Goal: Task Accomplishment & Management: Complete application form

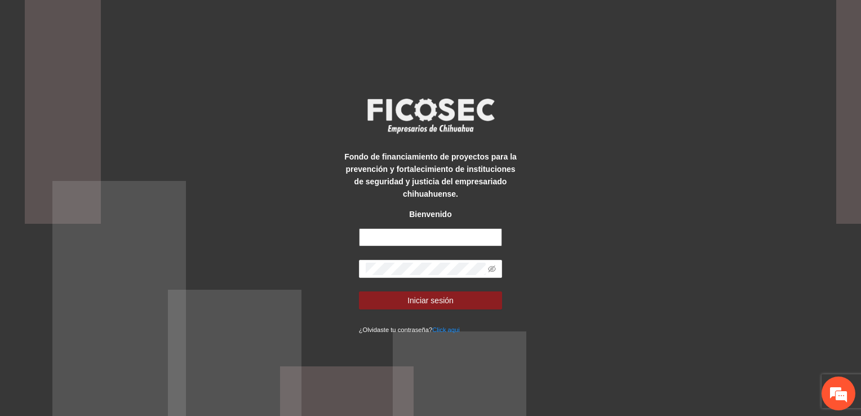
type input "**********"
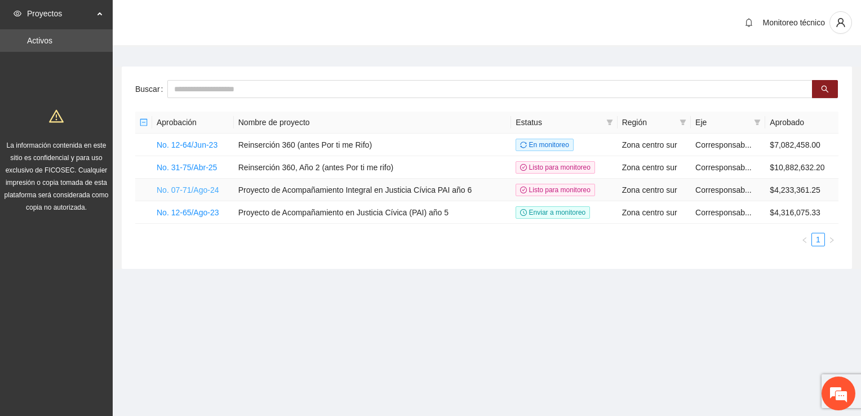
click at [197, 193] on link "No. 07-71/Ago-24" at bounding box center [188, 189] width 63 height 9
click at [197, 192] on link "No. 07-71/Ago-24" at bounding box center [188, 189] width 63 height 9
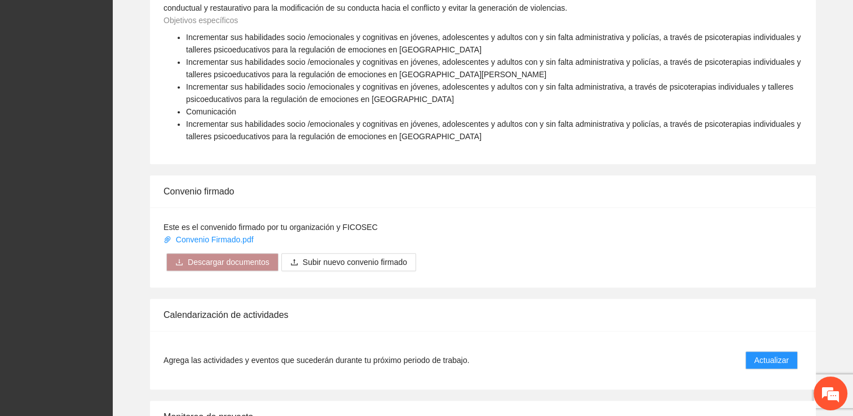
scroll to position [938, 0]
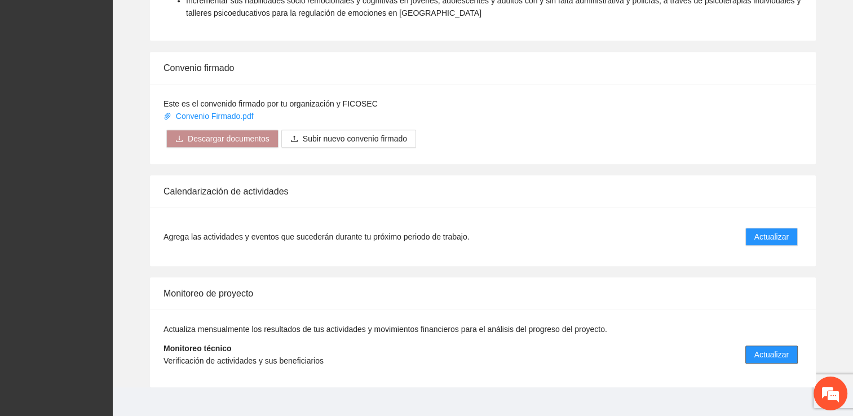
click at [789, 346] on button "Actualizar" at bounding box center [771, 355] width 52 height 18
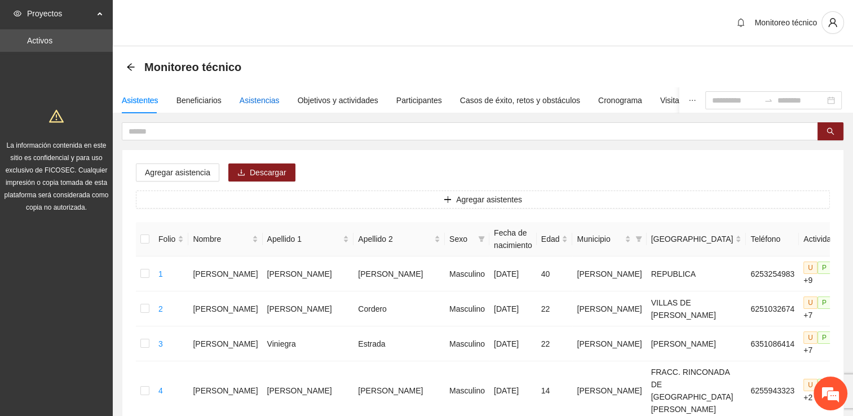
click at [251, 101] on div "Asistencias" at bounding box center [260, 100] width 40 height 12
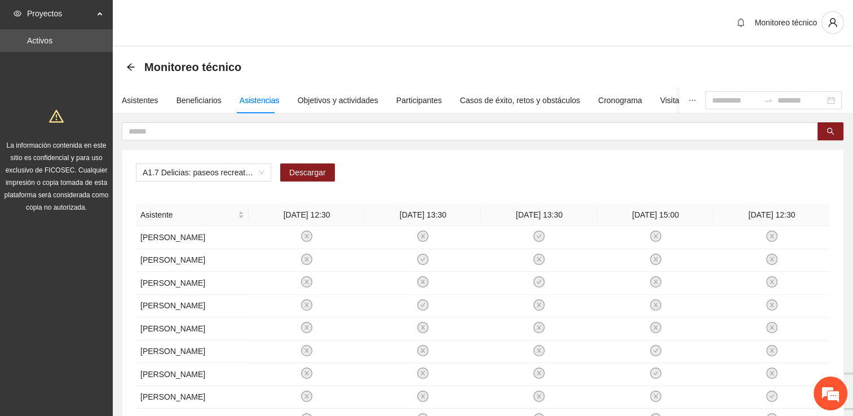
click at [250, 98] on div "Asistencias" at bounding box center [260, 100] width 40 height 12
click at [202, 101] on div "Beneficiarios" at bounding box center [198, 100] width 45 height 12
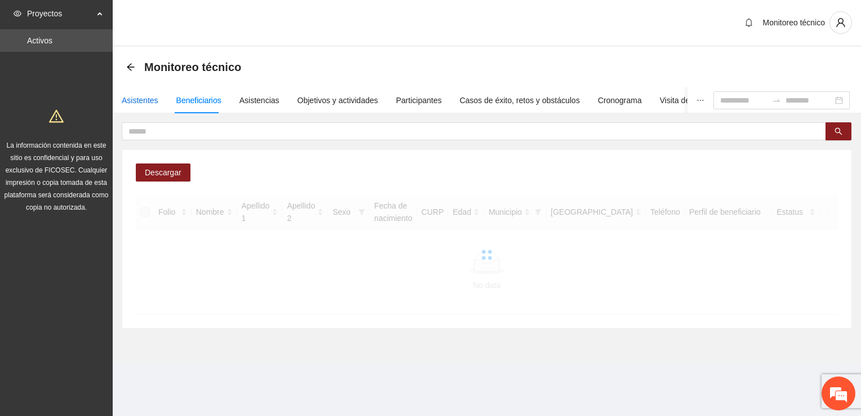
click at [149, 102] on div "Asistentes" at bounding box center [140, 100] width 37 height 12
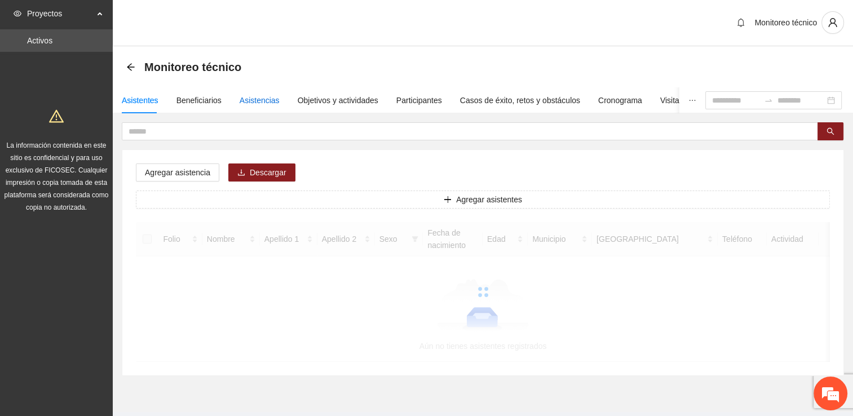
click at [244, 103] on div "Asistencias" at bounding box center [260, 100] width 40 height 12
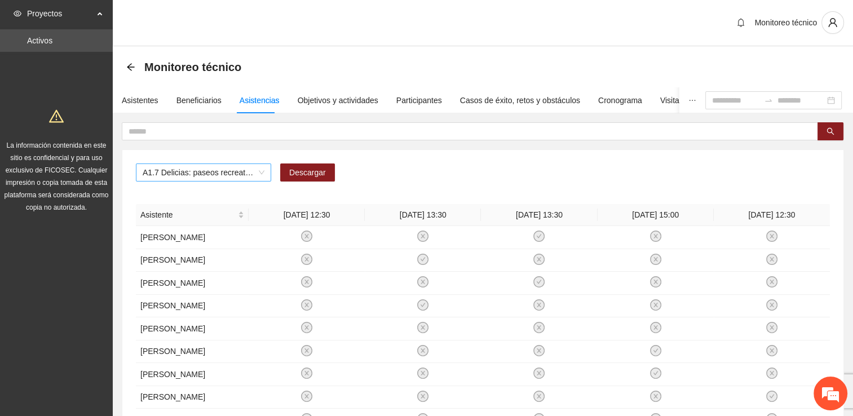
click at [231, 174] on span "A1.7 Delicias: paseos recreativos" at bounding box center [204, 172] width 122 height 17
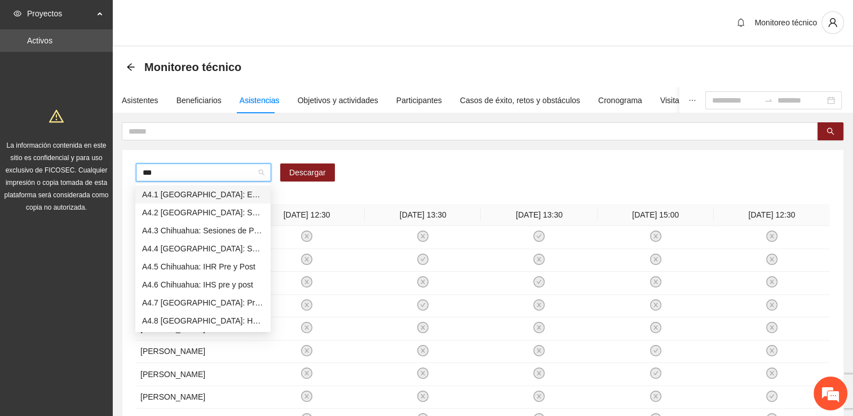
type input "****"
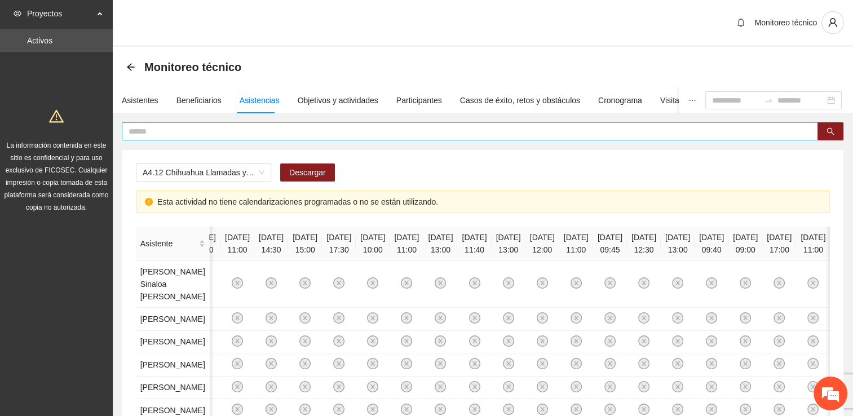
click at [207, 130] on input "text" at bounding box center [466, 131] width 674 height 12
type input "*****"
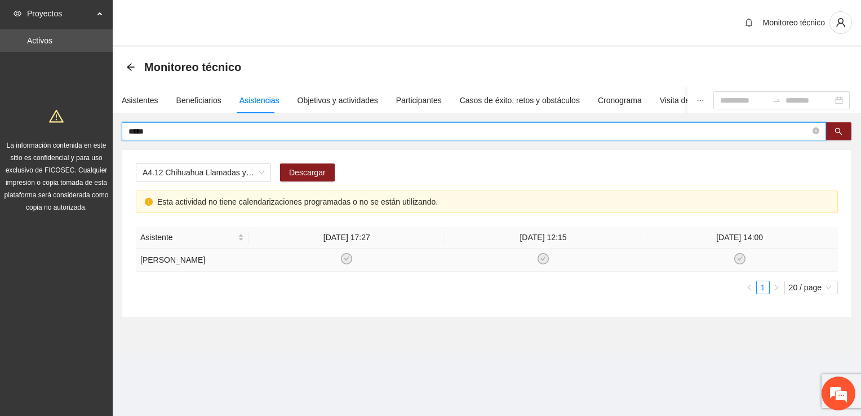
click at [749, 256] on td at bounding box center [739, 260] width 197 height 23
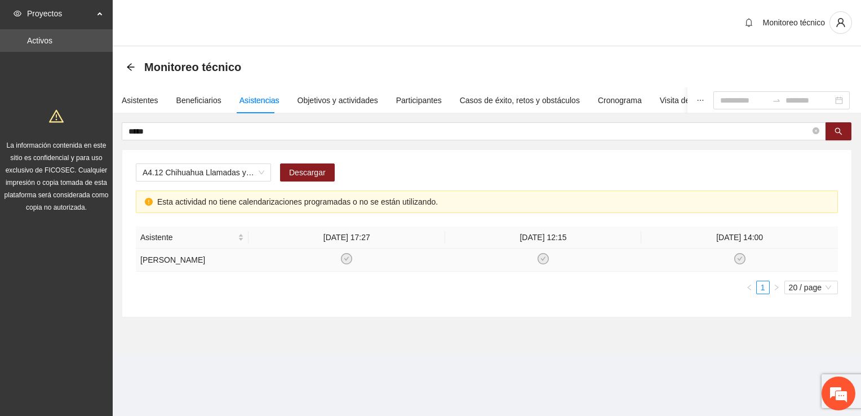
click at [742, 259] on icon "check-circle" at bounding box center [740, 259] width 10 height 10
click at [739, 259] on icon "check-circle" at bounding box center [739, 258] width 11 height 11
click at [738, 257] on icon "check-circle" at bounding box center [740, 259] width 10 height 10
click at [727, 254] on td at bounding box center [739, 260] width 197 height 23
click at [745, 259] on icon "check-circle" at bounding box center [739, 258] width 11 height 11
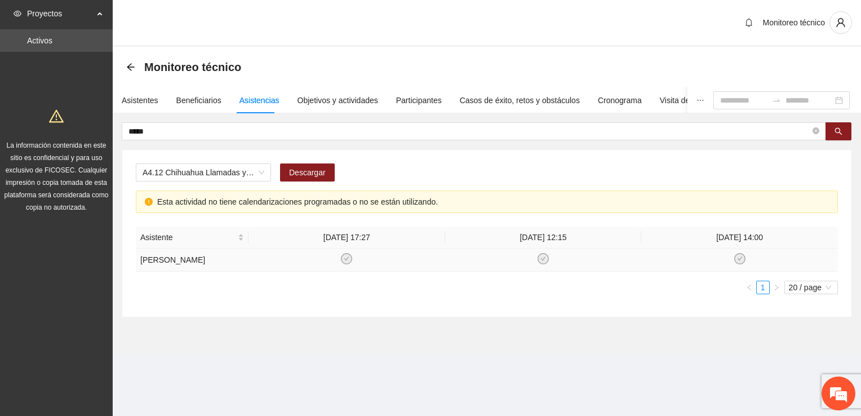
click at [744, 259] on icon "check-circle" at bounding box center [739, 258] width 11 height 11
click at [734, 256] on icon "check-circle" at bounding box center [739, 258] width 11 height 11
click at [349, 256] on icon "check-circle" at bounding box center [347, 259] width 10 height 10
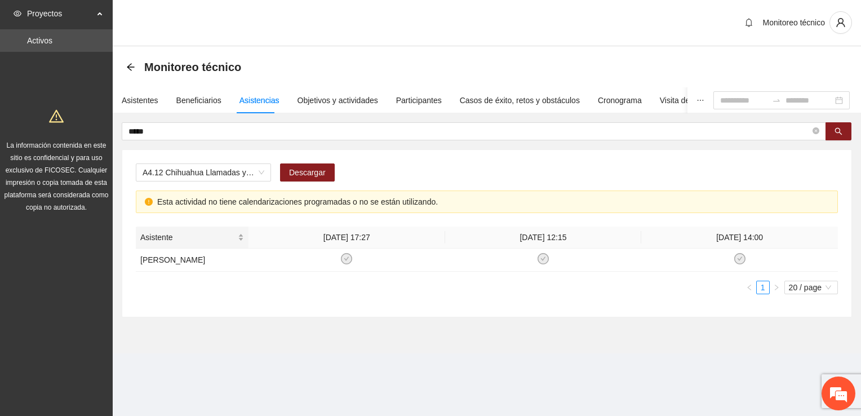
click at [241, 234] on div "Asistente" at bounding box center [192, 237] width 104 height 12
click at [241, 233] on div "Asistente" at bounding box center [192, 237] width 104 height 12
drag, startPoint x: 241, startPoint y: 233, endPoint x: 241, endPoint y: 244, distance: 10.7
click at [241, 244] on div "Asistente" at bounding box center [192, 237] width 104 height 12
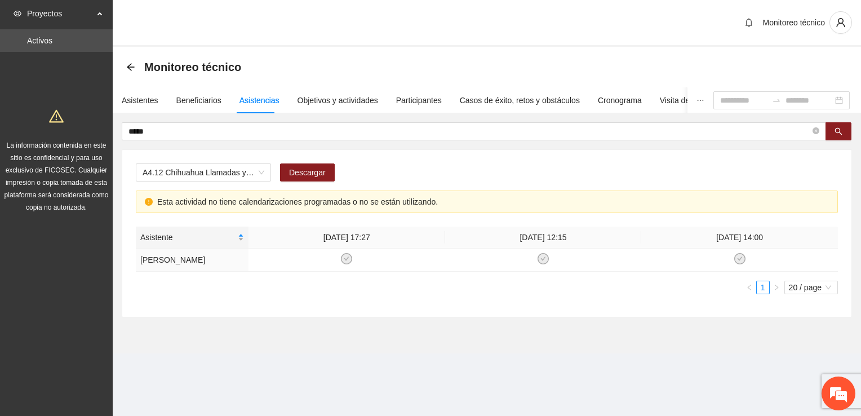
click at [241, 244] on div "Asistente" at bounding box center [192, 237] width 104 height 12
click at [376, 283] on ul "1 20 / page" at bounding box center [487, 288] width 702 height 14
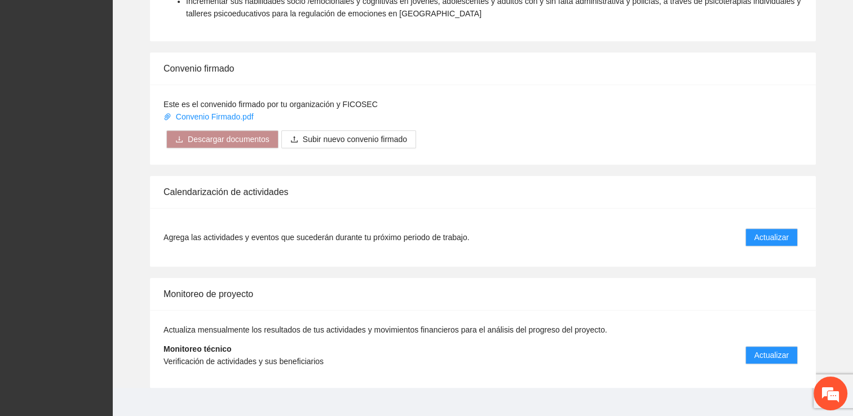
scroll to position [938, 0]
click at [785, 231] on span "Actualizar" at bounding box center [771, 237] width 34 height 12
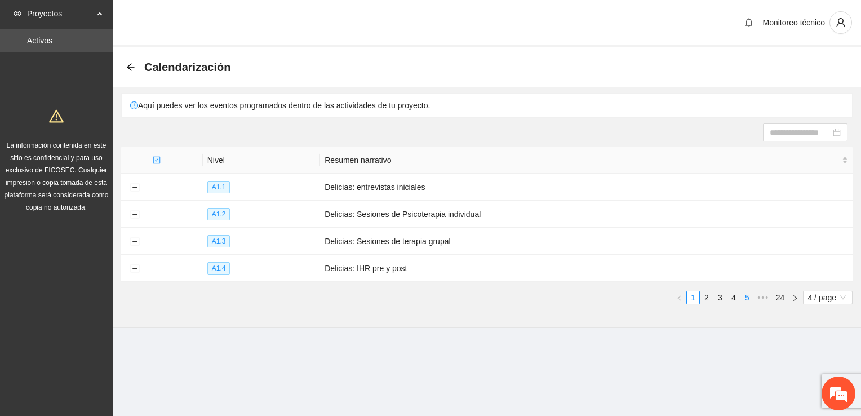
click at [747, 295] on link "5" at bounding box center [747, 297] width 12 height 12
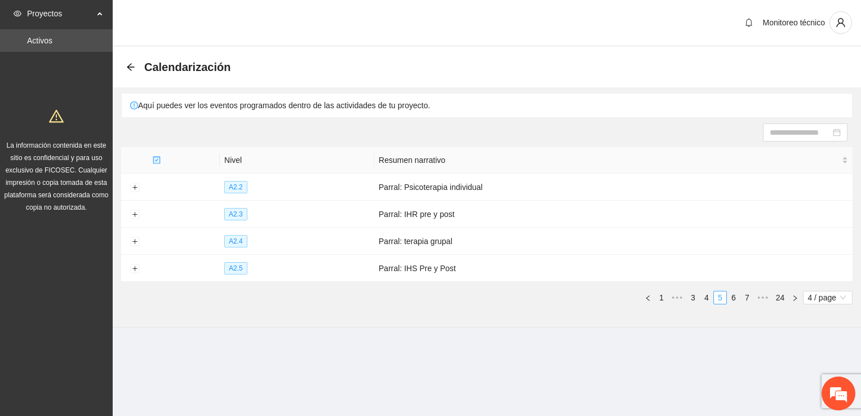
click at [747, 295] on link "7" at bounding box center [747, 297] width 12 height 12
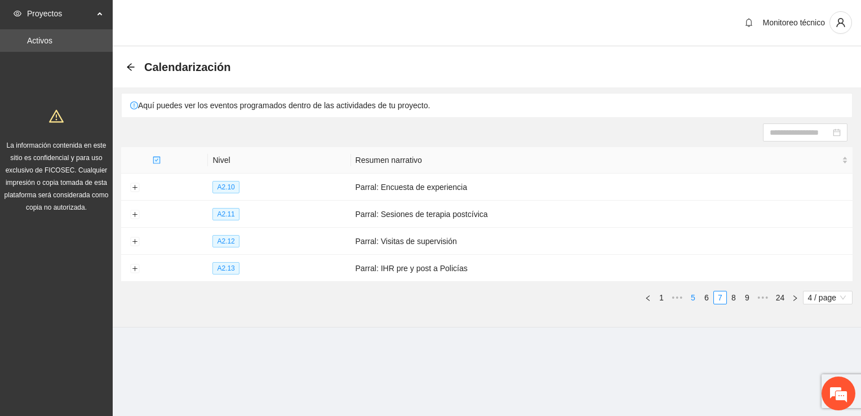
click at [747, 295] on link "9" at bounding box center [747, 297] width 12 height 12
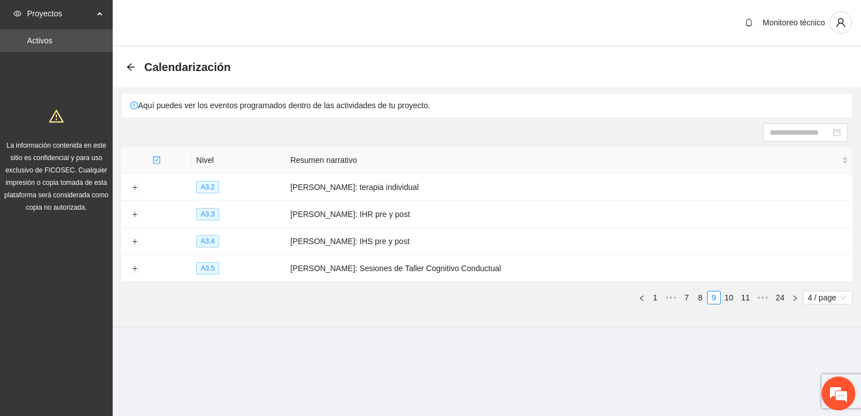
click at [747, 295] on link "11" at bounding box center [746, 297] width 16 height 12
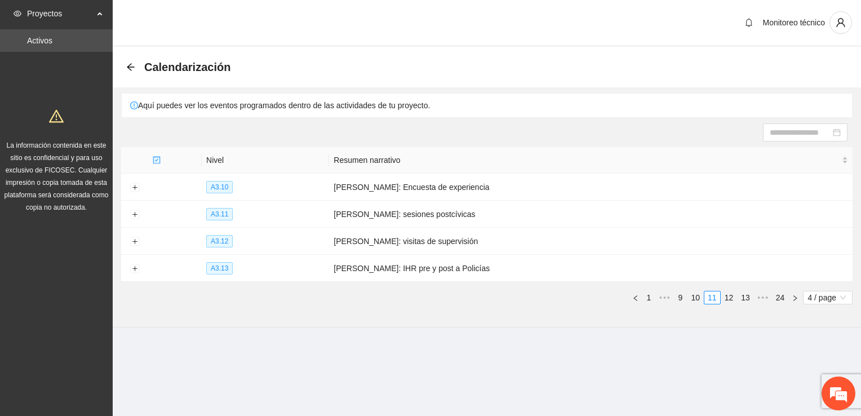
click at [747, 295] on link "13" at bounding box center [746, 297] width 16 height 12
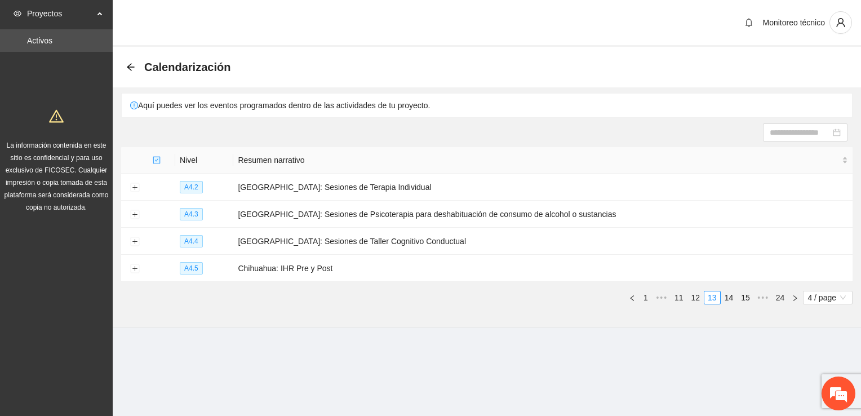
click at [747, 295] on link "15" at bounding box center [746, 297] width 16 height 12
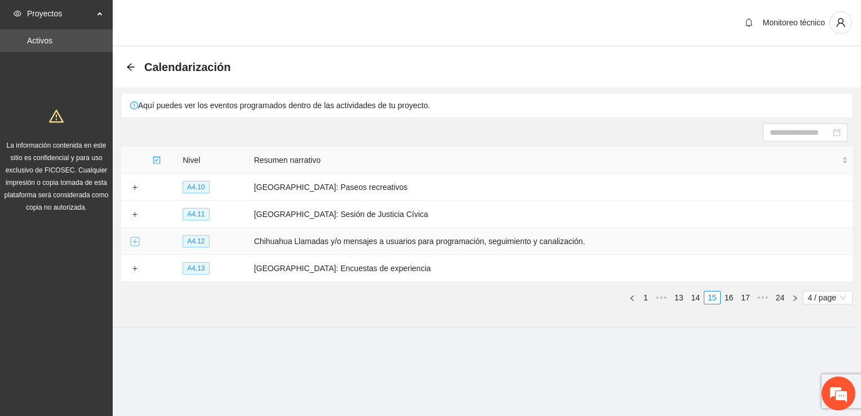
click at [138, 242] on td at bounding box center [134, 241] width 27 height 27
click at [134, 241] on button "Expand row" at bounding box center [134, 241] width 9 height 9
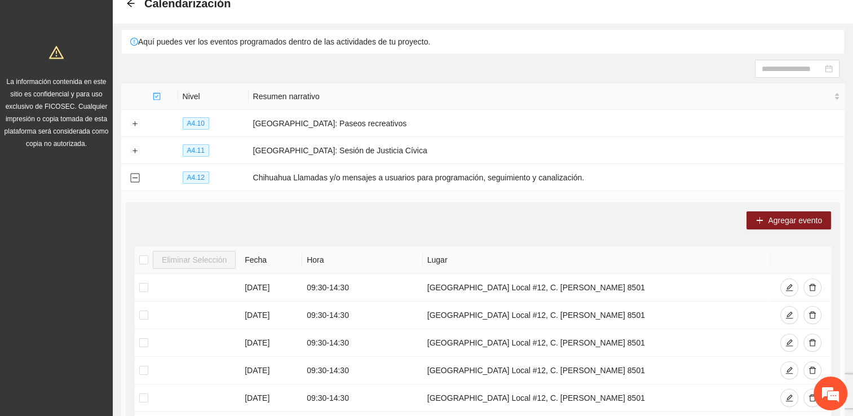
scroll to position [282, 0]
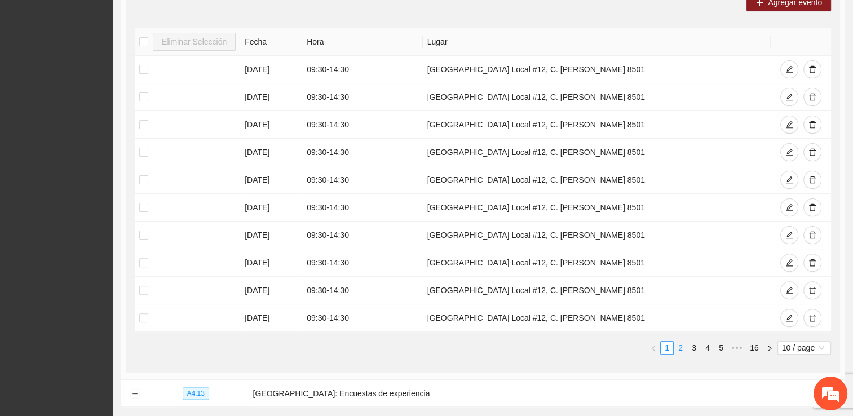
click at [681, 344] on link "2" at bounding box center [680, 348] width 12 height 12
click at [697, 346] on link "3" at bounding box center [694, 348] width 12 height 12
click at [703, 346] on link "4" at bounding box center [707, 348] width 12 height 12
click at [685, 342] on link "3" at bounding box center [680, 348] width 12 height 12
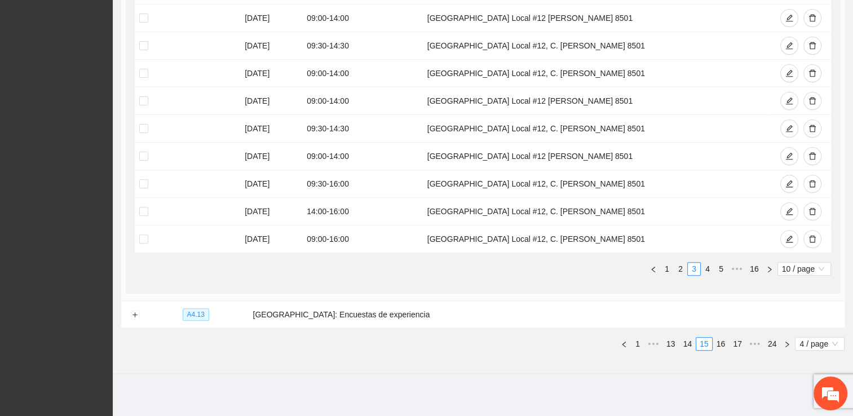
scroll to position [361, 0]
click at [704, 266] on link "4" at bounding box center [707, 269] width 12 height 12
click at [520, 139] on td "[GEOGRAPHIC_DATA] Local #12, C. [PERSON_NAME] 8501" at bounding box center [597, 129] width 348 height 28
click at [325, 163] on td "09:30 - 14:30" at bounding box center [362, 157] width 121 height 28
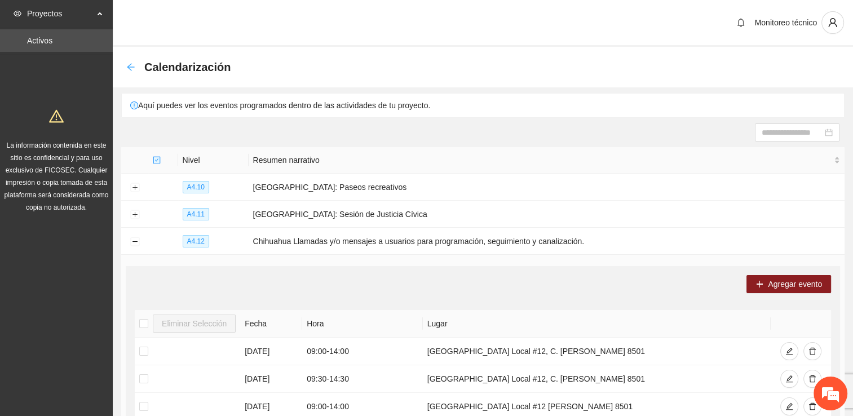
click at [126, 64] on icon "arrow-left" at bounding box center [130, 67] width 9 height 9
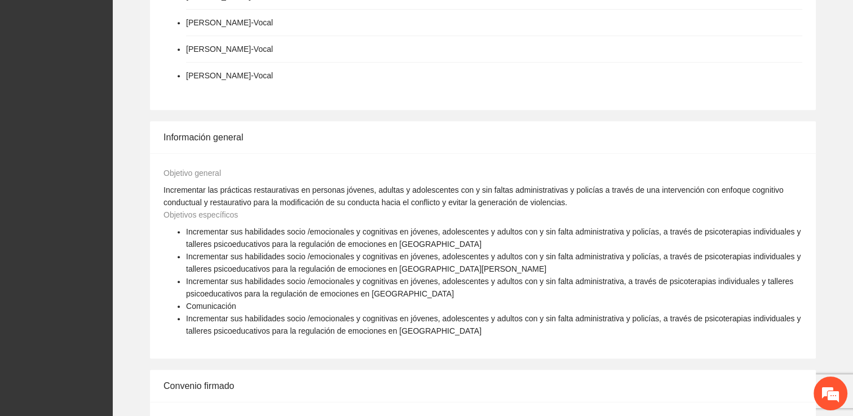
scroll to position [938, 0]
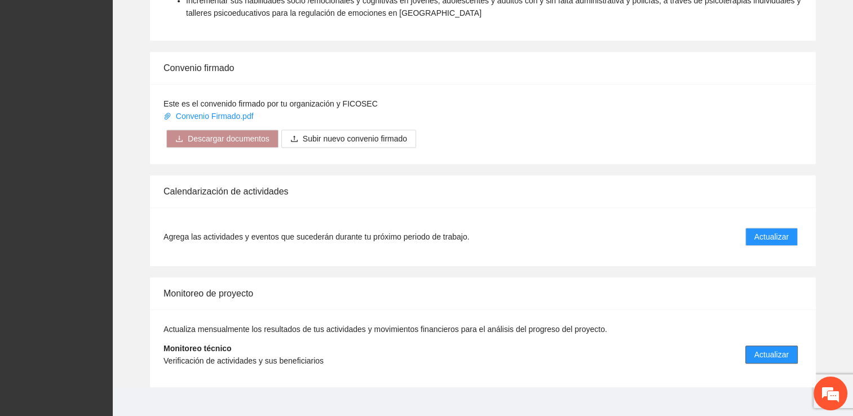
click at [759, 348] on span "Actualizar" at bounding box center [771, 354] width 34 height 12
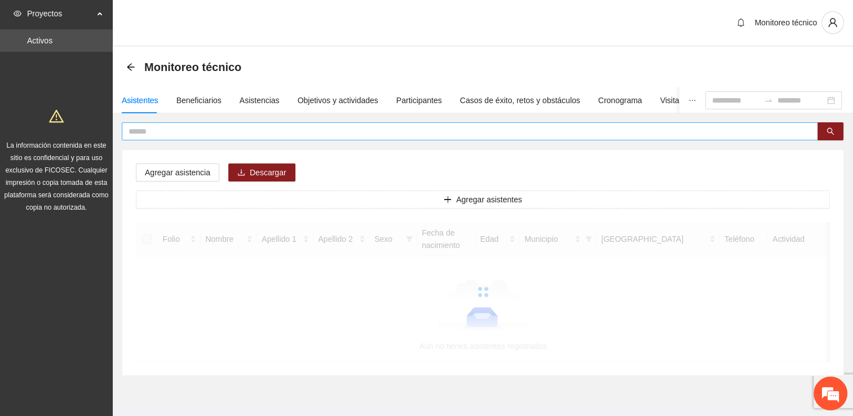
click at [276, 128] on input "text" at bounding box center [466, 131] width 674 height 12
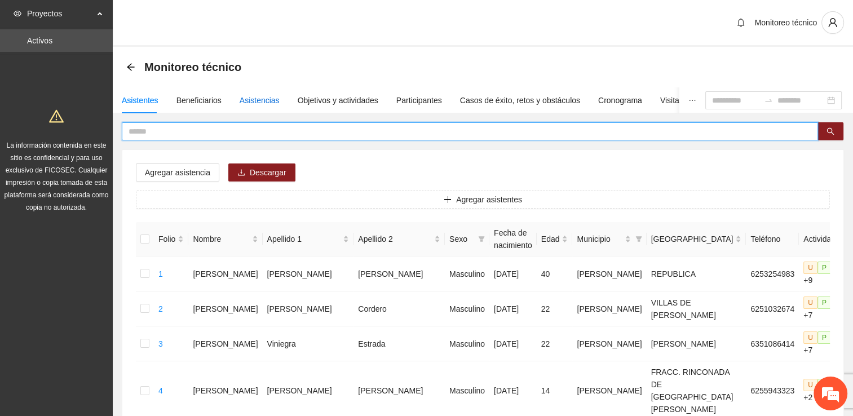
click at [258, 99] on div "Asistencias" at bounding box center [260, 100] width 40 height 12
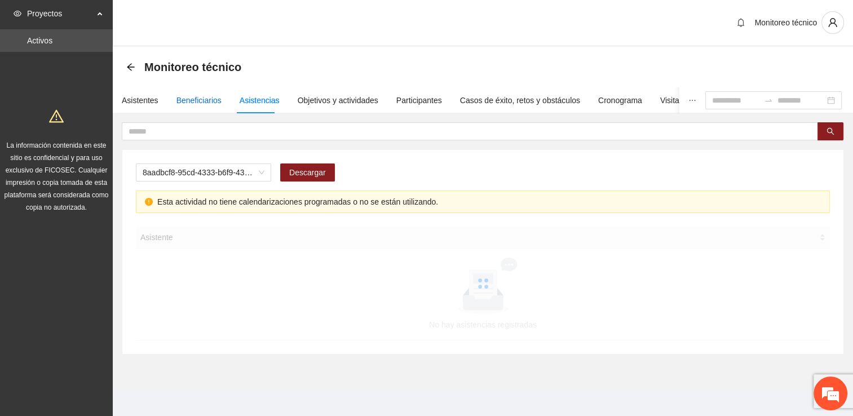
click at [207, 98] on div "Beneficiarios" at bounding box center [198, 100] width 45 height 12
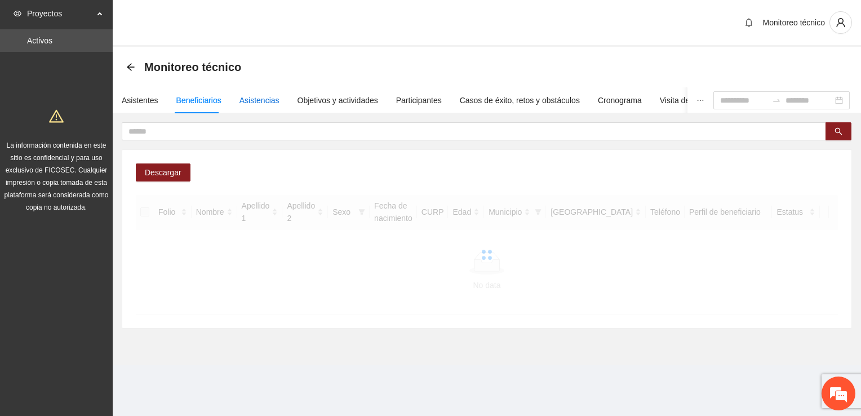
click at [268, 99] on div "Asistencias" at bounding box center [260, 100] width 40 height 12
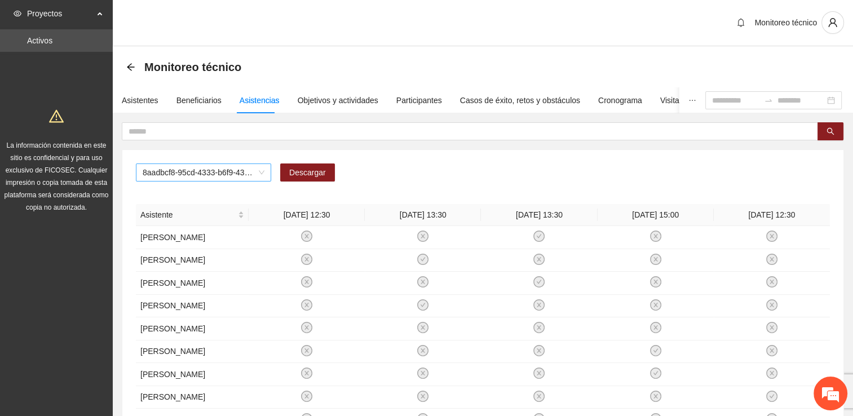
drag, startPoint x: 260, startPoint y: 174, endPoint x: 258, endPoint y: 167, distance: 7.1
click at [260, 174] on span "8aadbcf8-95cd-4333-b6f9-4314c3142350" at bounding box center [204, 172] width 122 height 17
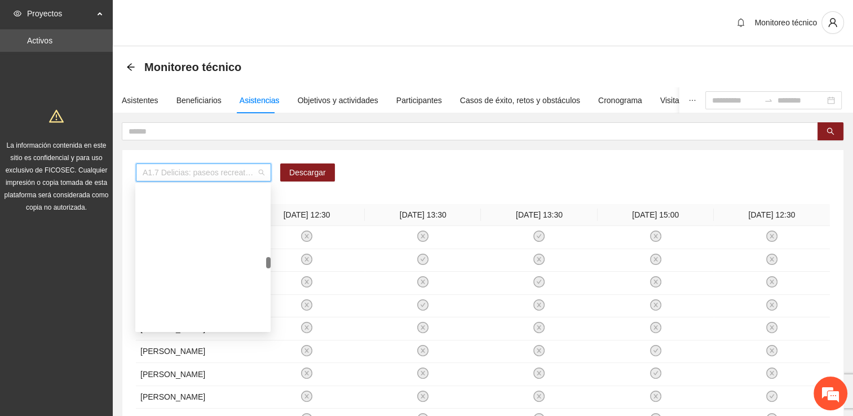
scroll to position [845, 0]
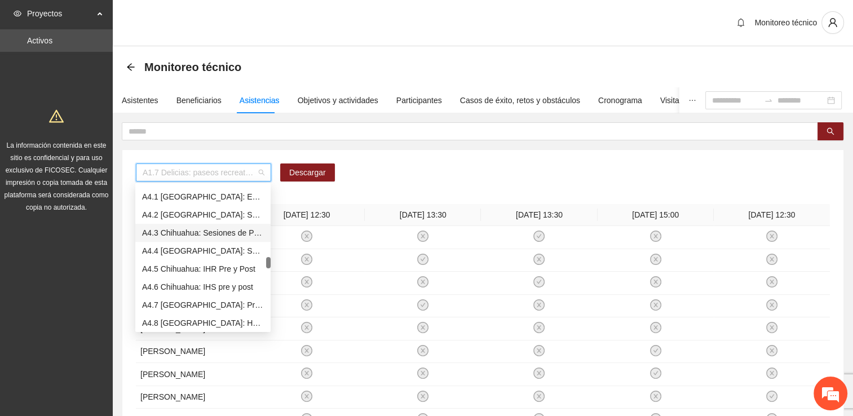
click at [179, 236] on div "A4.3 Chihuahua: Sesiones de Psicoterapia para deshabituación de consumo de alco…" at bounding box center [203, 233] width 122 height 12
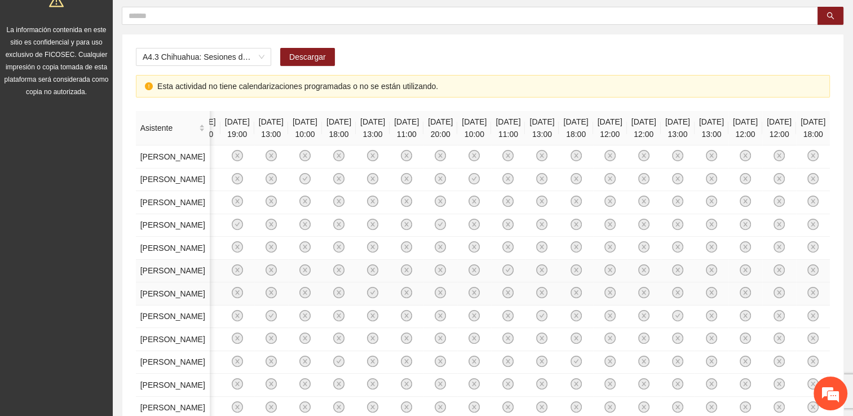
scroll to position [0, 0]
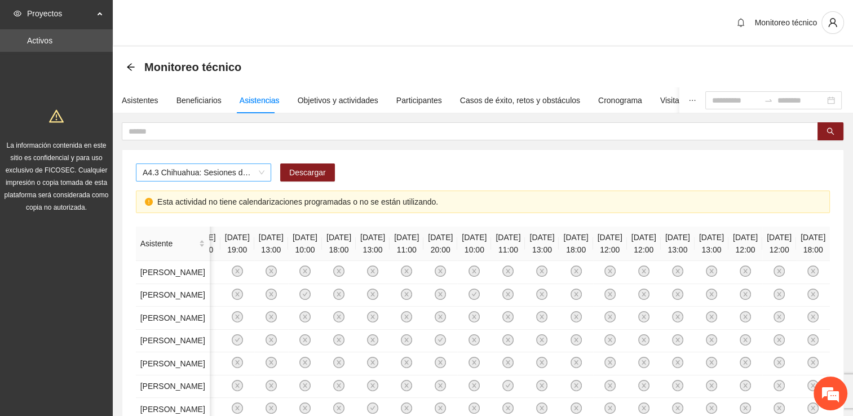
click at [192, 171] on span "A4.3 Chihuahua: Sesiones de Psicoterapia para deshabituación de consumo de alco…" at bounding box center [204, 172] width 122 height 17
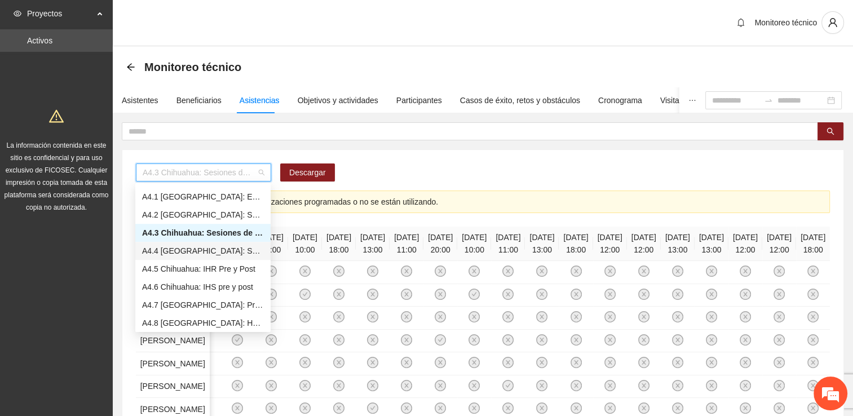
scroll to position [958, 0]
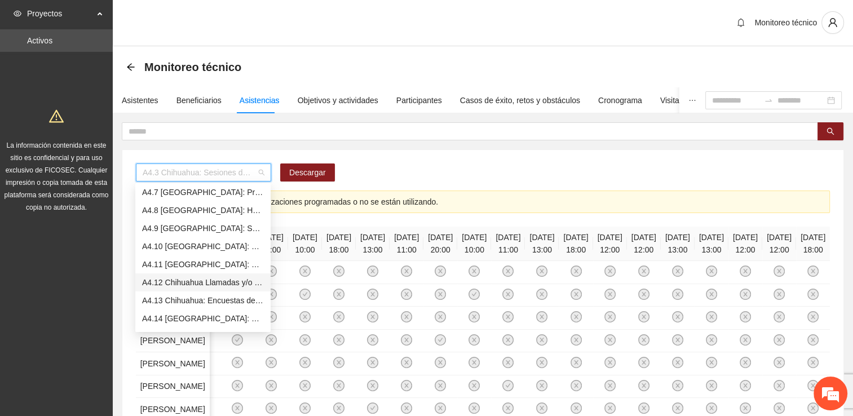
click at [212, 282] on div "A4.12 Chihuahua Llamadas y/o mensajes a usuarios para programación, seguimiento…" at bounding box center [203, 282] width 122 height 12
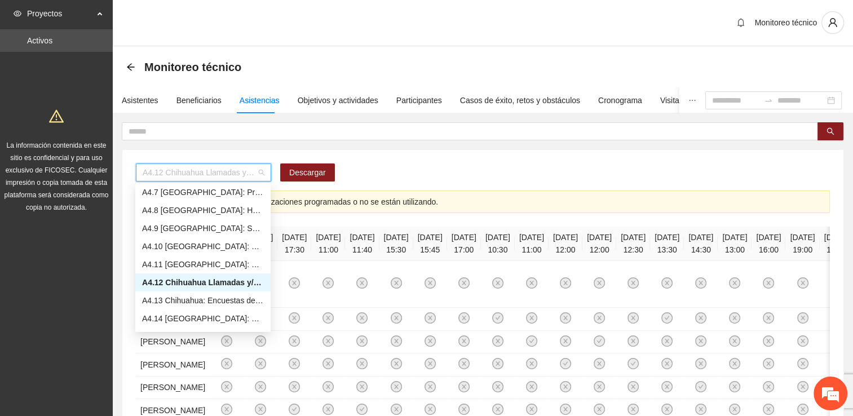
click at [229, 175] on span "A4.12 Chihuahua Llamadas y/o mensajes a usuarios para programación, seguimiento…" at bounding box center [204, 172] width 122 height 17
click at [219, 268] on div "A4.11 [GEOGRAPHIC_DATA]: Sesión de Justicia Cívica" at bounding box center [203, 264] width 122 height 12
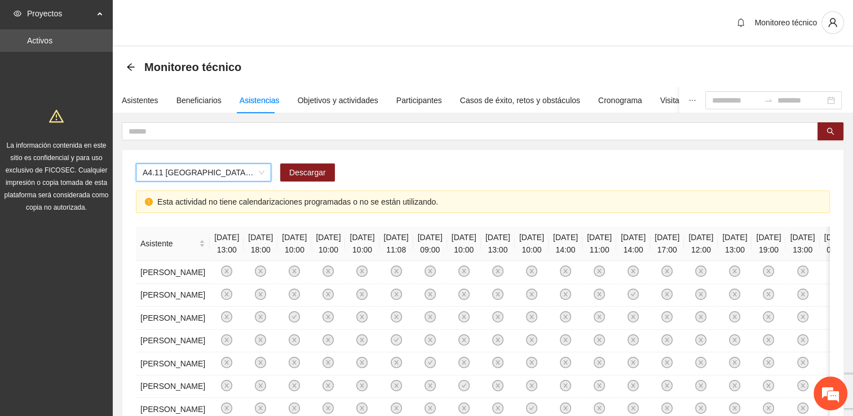
click at [255, 170] on span "A4.11 [GEOGRAPHIC_DATA]: Sesión de Justicia Cívica" at bounding box center [204, 172] width 122 height 17
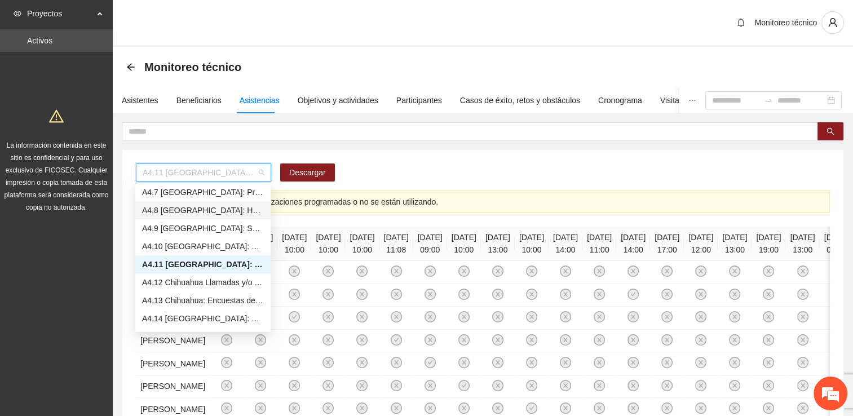
click at [224, 218] on div "A4.8 [GEOGRAPHIC_DATA]: Horas de Consejería en adicciones individual" at bounding box center [202, 210] width 135 height 18
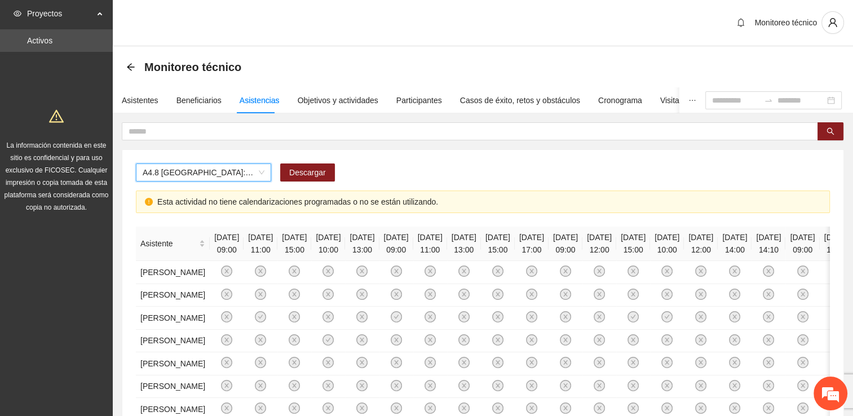
click at [246, 199] on div "Esta actividad no tiene calendarizaciones programadas o no se están utilizando." at bounding box center [488, 202] width 663 height 12
click at [224, 139] on span at bounding box center [470, 131] width 696 height 18
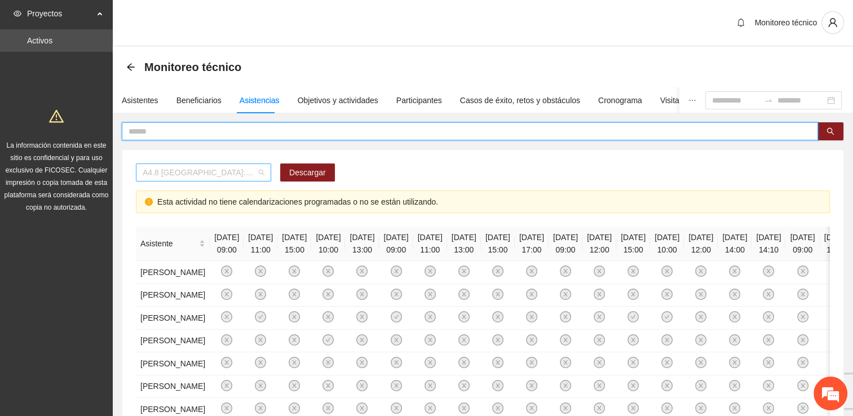
click at [225, 175] on span "A4.8 [GEOGRAPHIC_DATA]: Horas de Consejería en adicciones individual" at bounding box center [204, 172] width 122 height 17
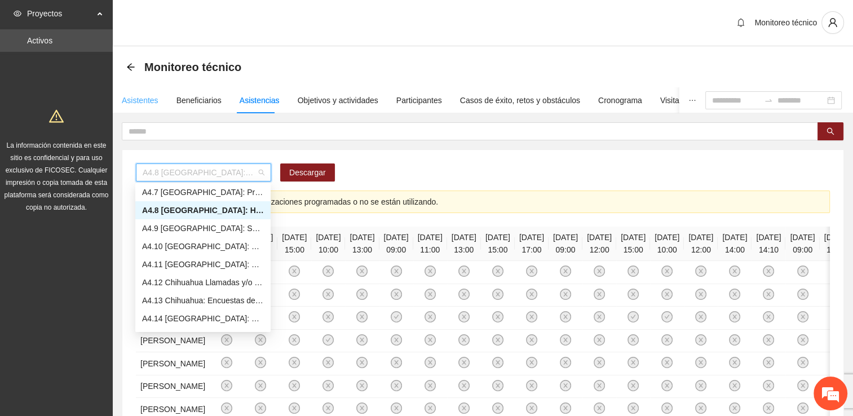
click at [142, 92] on div "Asistentes" at bounding box center [140, 100] width 37 height 26
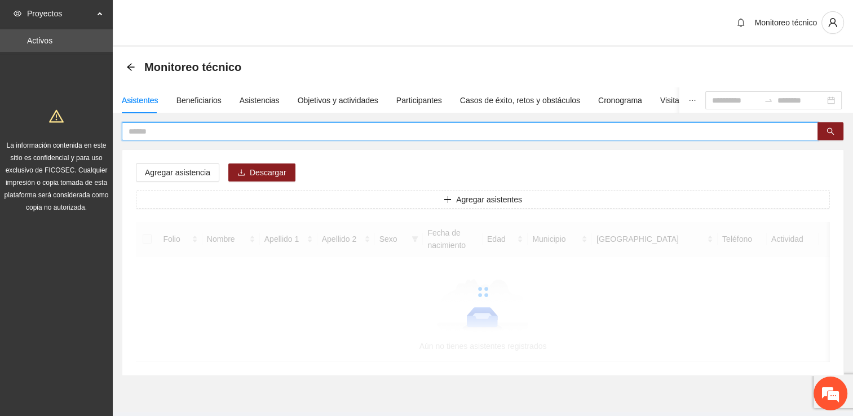
click at [181, 128] on input "text" at bounding box center [466, 131] width 674 height 12
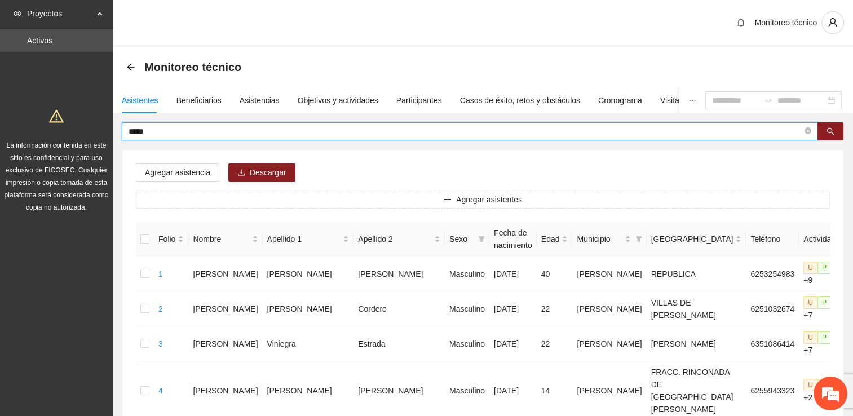
type input "*****"
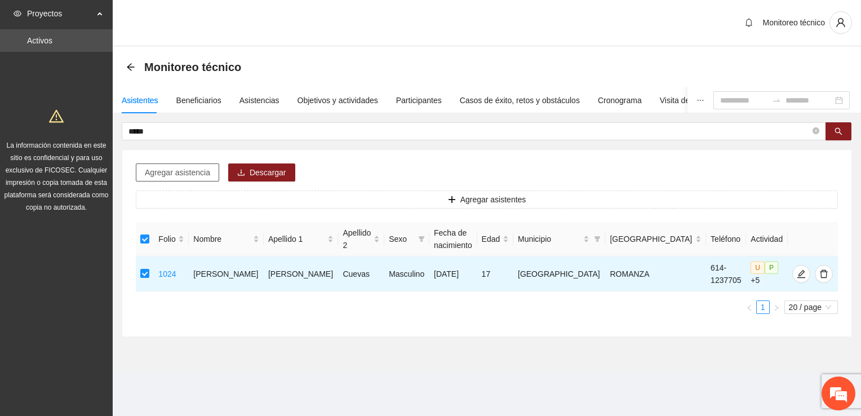
click at [171, 167] on span "Agregar asistencia" at bounding box center [177, 172] width 65 height 12
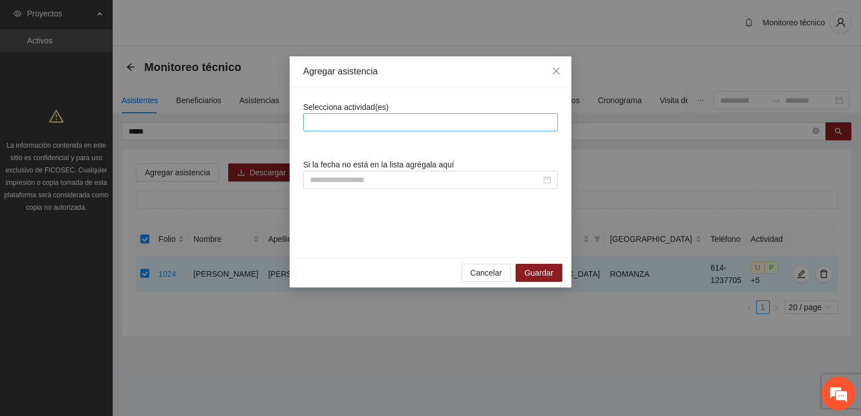
click at [380, 116] on div at bounding box center [430, 123] width 249 height 14
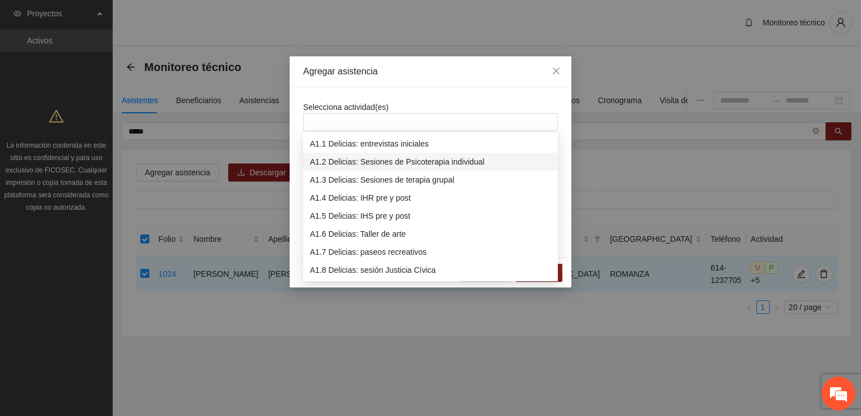
click at [674, 160] on div "Agregar asistencia Selecciona actividad(es) Si la fecha no está en la lista agr…" at bounding box center [430, 208] width 861 height 416
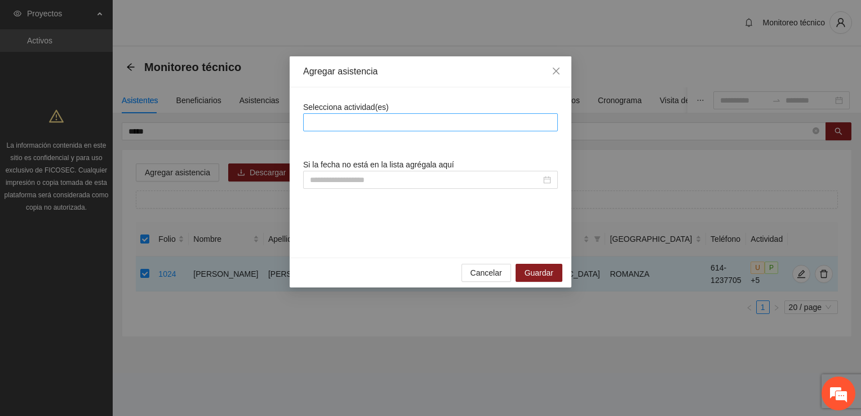
click at [443, 116] on div at bounding box center [430, 123] width 249 height 14
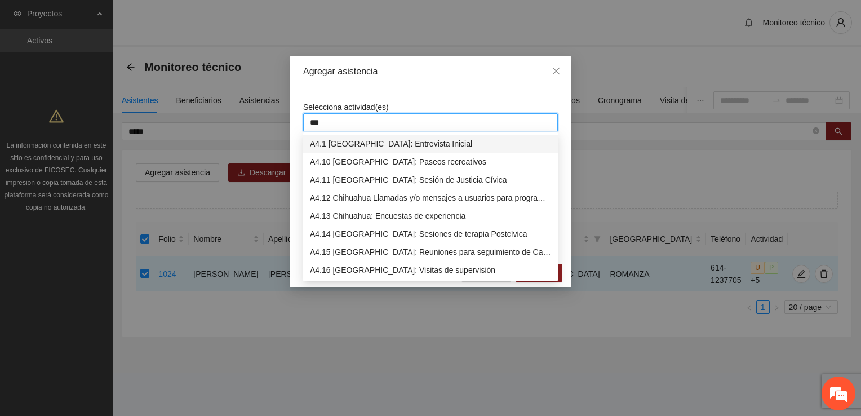
type input "****"
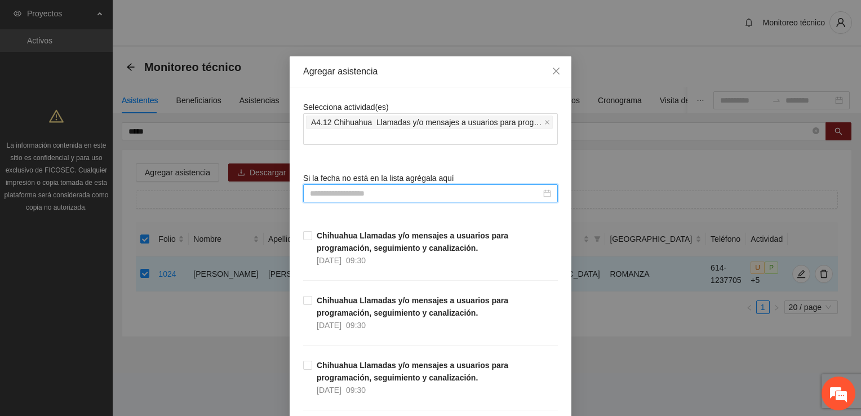
click at [382, 191] on input at bounding box center [425, 193] width 231 height 12
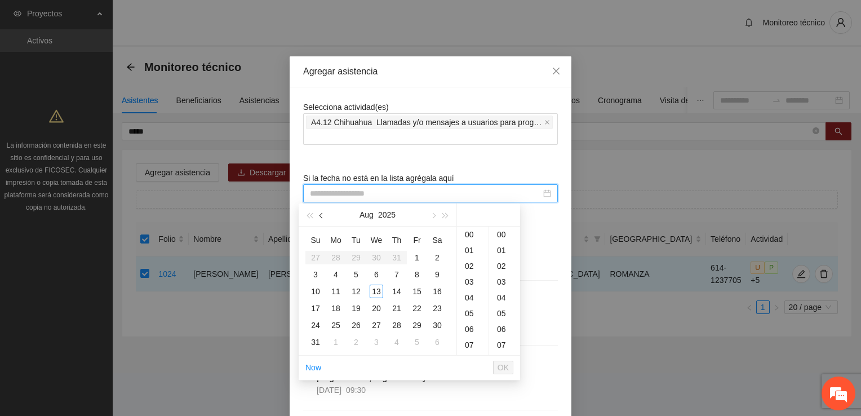
click at [322, 216] on span "button" at bounding box center [323, 216] width 6 height 6
click at [433, 216] on span "button" at bounding box center [433, 216] width 6 height 6
type input "**********"
click at [420, 256] on div "1" at bounding box center [417, 258] width 14 height 14
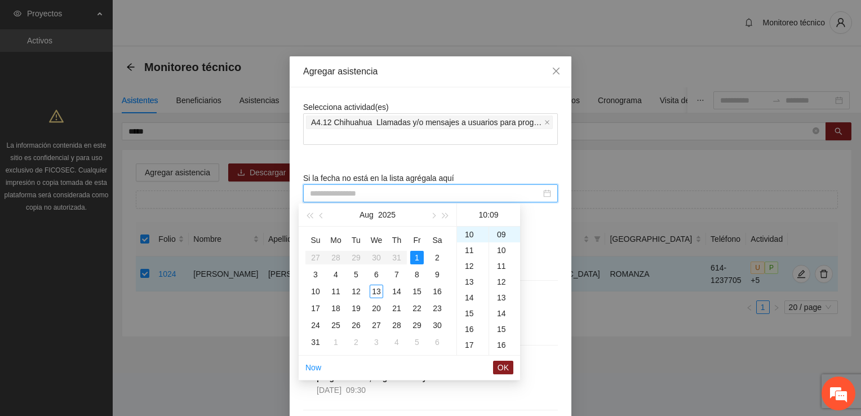
type input "**********"
click at [508, 370] on span "OK" at bounding box center [503, 367] width 11 height 12
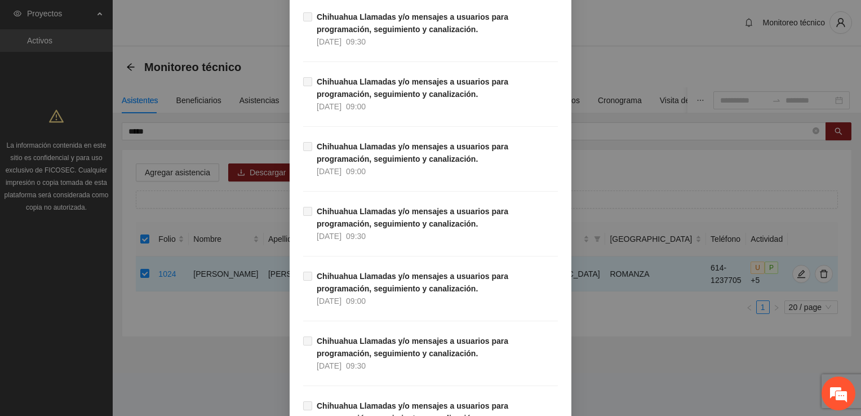
scroll to position [10185, 0]
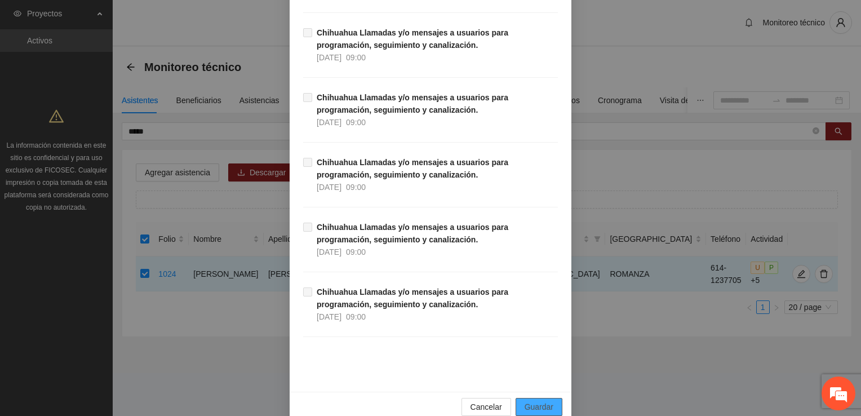
click at [534, 401] on span "Guardar" at bounding box center [539, 407] width 29 height 12
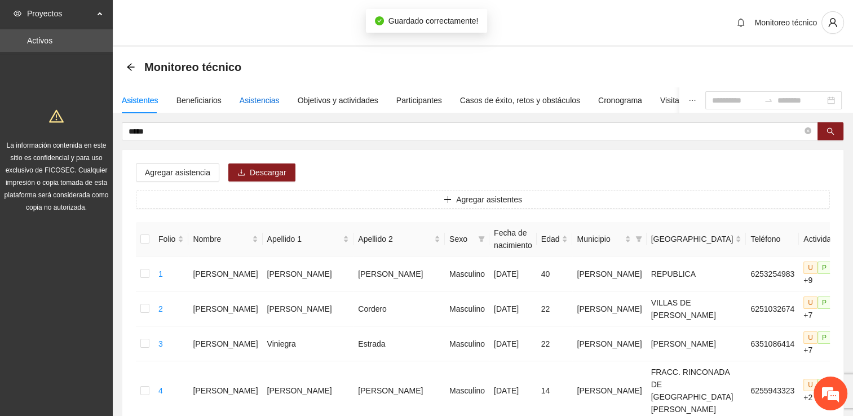
click at [254, 99] on div "Asistencias" at bounding box center [260, 100] width 40 height 12
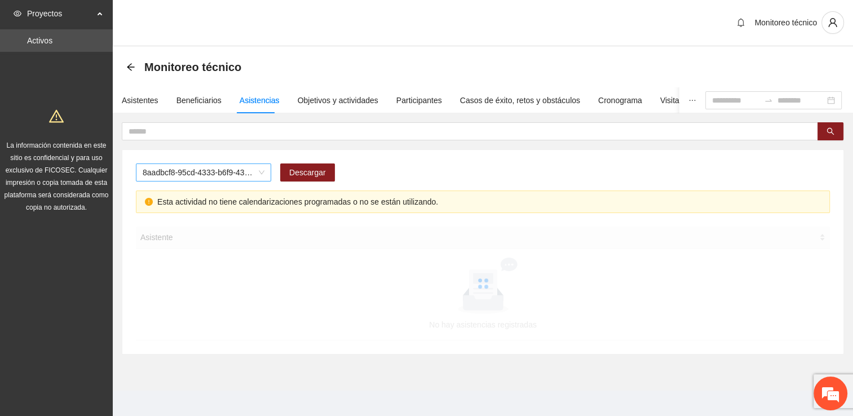
click at [219, 180] on div "8aadbcf8-95cd-4333-b6f9-4314c3142350" at bounding box center [203, 172] width 135 height 18
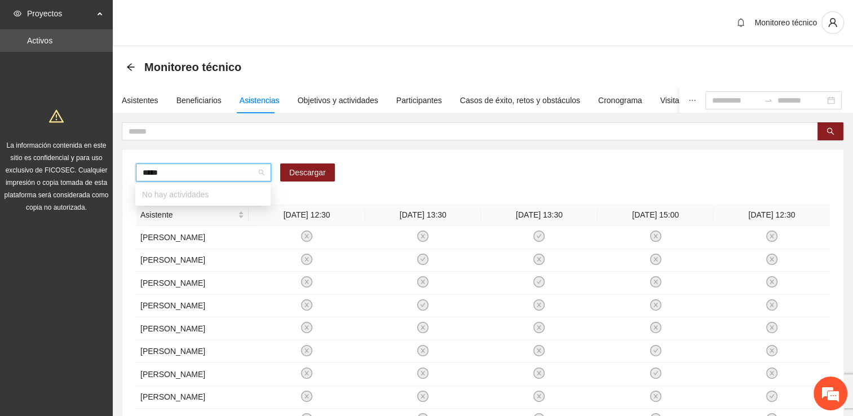
type input "****"
click at [231, 197] on div "A4.12 Chihuahua Llamadas y/o mensajes a usuarios para programación, seguimiento…" at bounding box center [203, 194] width 122 height 12
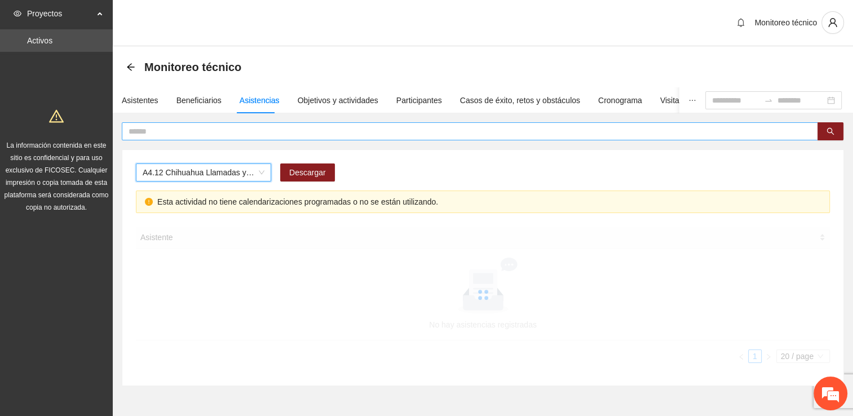
click at [187, 130] on input "text" at bounding box center [466, 131] width 674 height 12
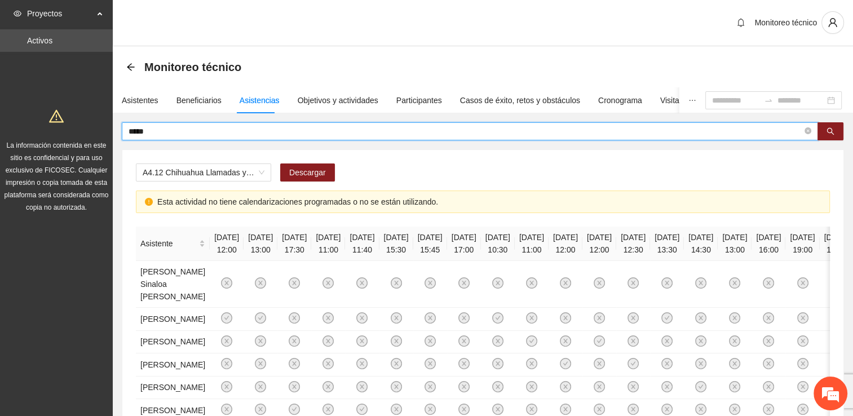
type input "*****"
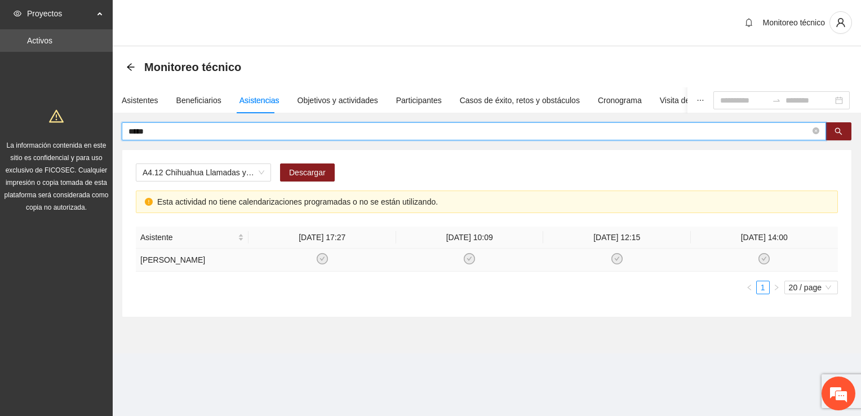
click at [760, 255] on icon "check-circle" at bounding box center [764, 258] width 11 height 11
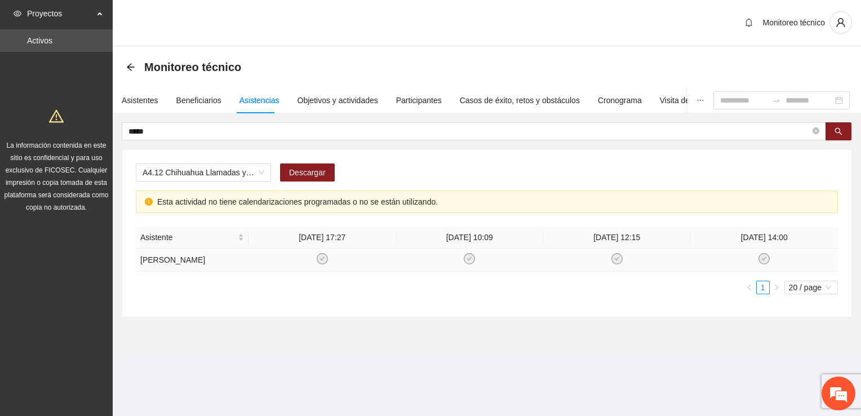
click at [767, 258] on icon "check-circle" at bounding box center [765, 259] width 10 height 10
click at [767, 258] on icon "check-circle" at bounding box center [764, 258] width 11 height 11
click at [617, 258] on icon "check-circle" at bounding box center [616, 258] width 5 height 4
click at [462, 260] on td at bounding box center [470, 260] width 148 height 23
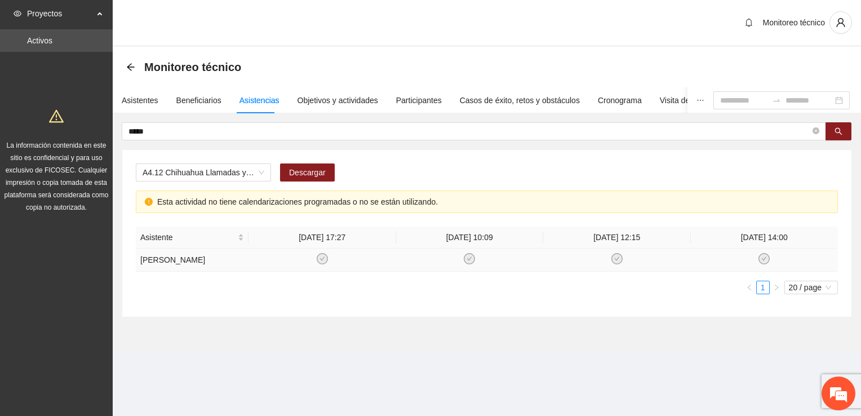
click at [462, 259] on td at bounding box center [470, 260] width 148 height 23
click at [506, 70] on div "Monitoreo técnico" at bounding box center [486, 67] width 721 height 23
